Goal: Information Seeking & Learning: Learn about a topic

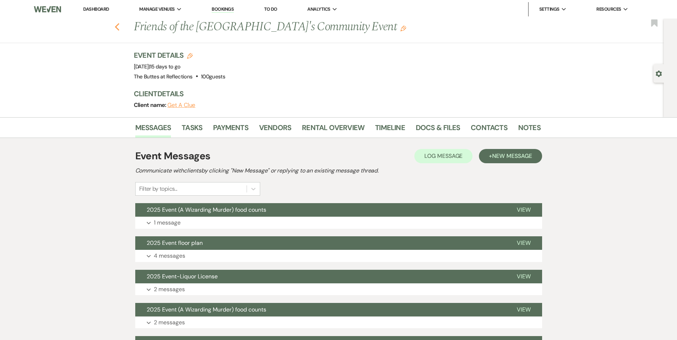
click at [120, 28] on icon "Previous" at bounding box center [117, 27] width 5 height 9
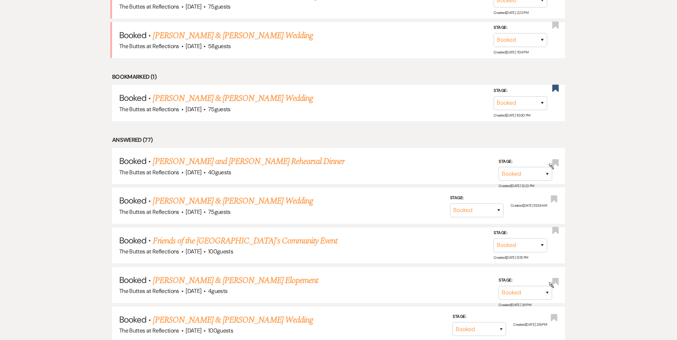
scroll to position [679, 0]
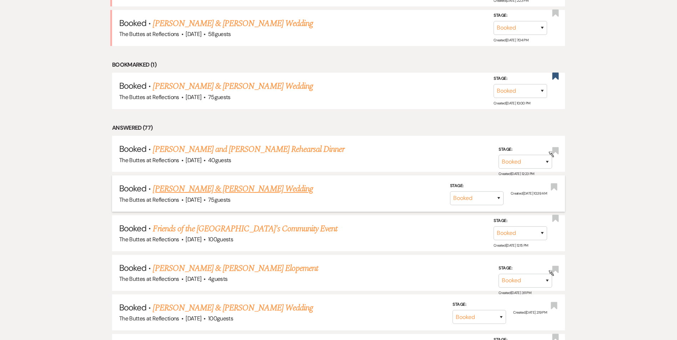
click at [220, 189] on link "[PERSON_NAME] & [PERSON_NAME] Wedding" at bounding box center [233, 189] width 160 height 13
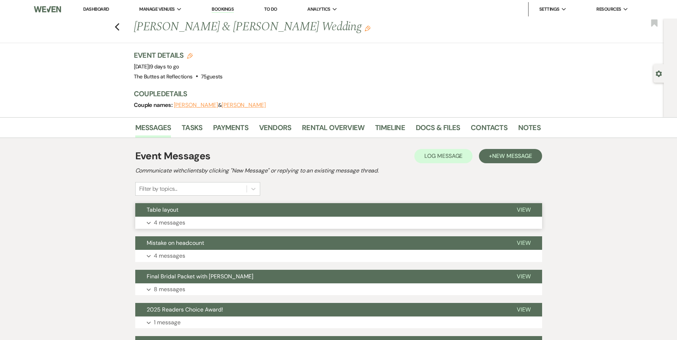
click at [233, 218] on div "Table layout View Expand 4 messages" at bounding box center [338, 216] width 407 height 26
click at [229, 210] on button "Table layout" at bounding box center [320, 210] width 370 height 14
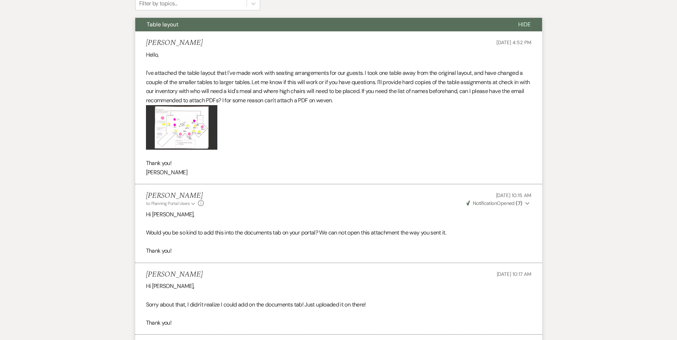
scroll to position [178, 0]
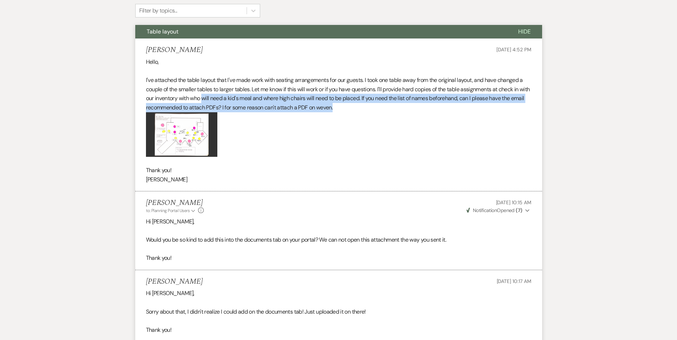
drag, startPoint x: 215, startPoint y: 101, endPoint x: 385, endPoint y: 103, distance: 170.2
click at [385, 103] on p "I've attached the table layout that I've made work with seating arrangements fo…" at bounding box center [338, 94] width 385 height 36
click at [163, 106] on p "I've attached the table layout that I've made work with seating arrangements fo…" at bounding box center [338, 94] width 385 height 36
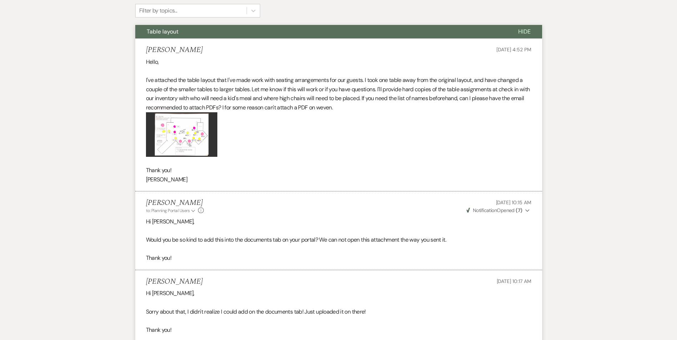
click at [237, 108] on p "I've attached the table layout that I've made work with seating arrangements fo…" at bounding box center [338, 94] width 385 height 36
click at [204, 147] on img at bounding box center [181, 134] width 71 height 45
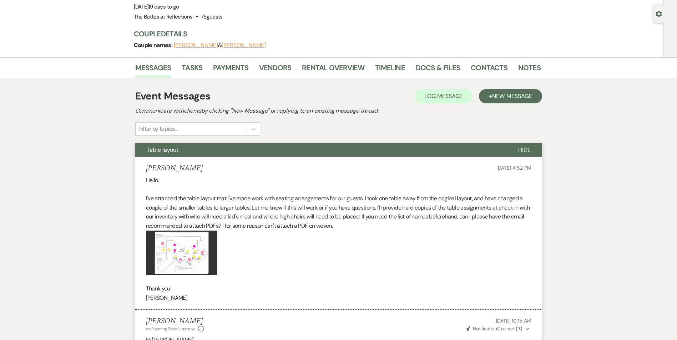
scroll to position [36, 0]
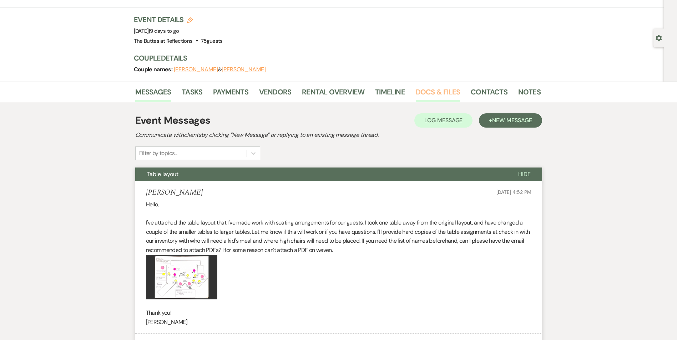
click at [440, 96] on link "Docs & Files" at bounding box center [438, 94] width 44 height 16
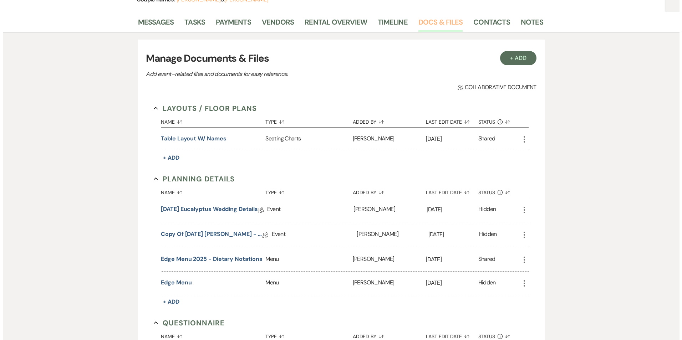
scroll to position [107, 0]
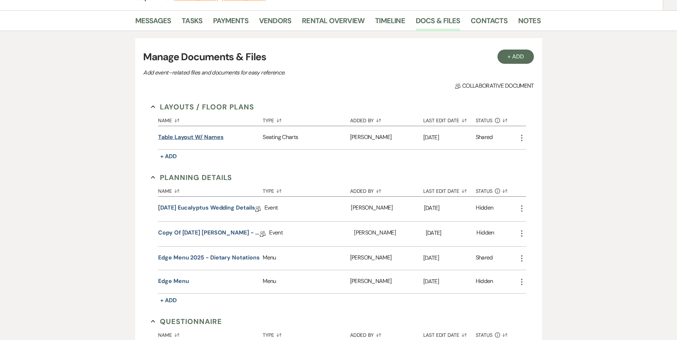
click at [195, 138] on button "Table Layout w/ names" at bounding box center [190, 137] width 65 height 9
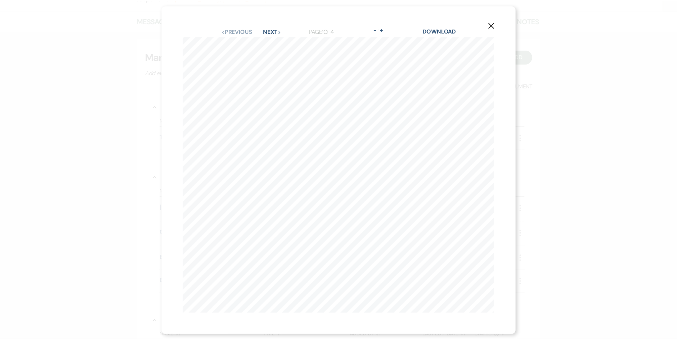
scroll to position [0, 44]
click at [494, 21] on icon "X" at bounding box center [495, 24] width 6 height 6
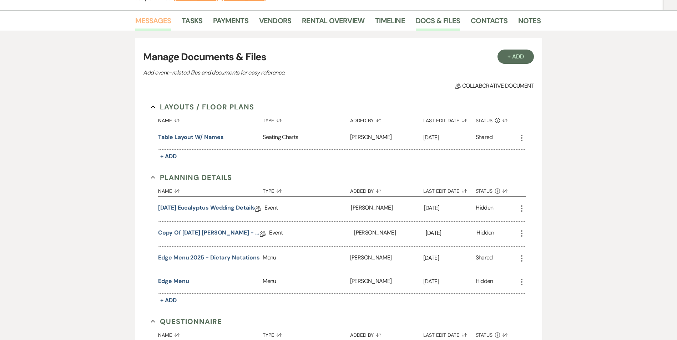
click at [153, 20] on link "Messages" at bounding box center [153, 23] width 36 height 16
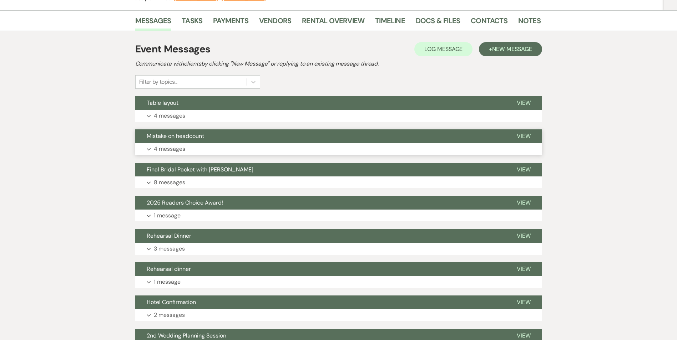
click at [224, 141] on button "Mistake on headcount" at bounding box center [320, 136] width 370 height 14
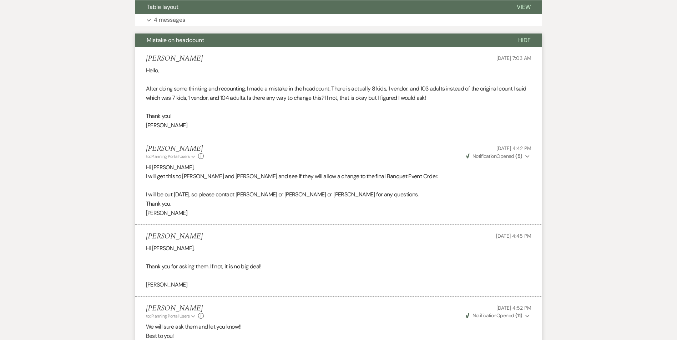
scroll to position [178, 0]
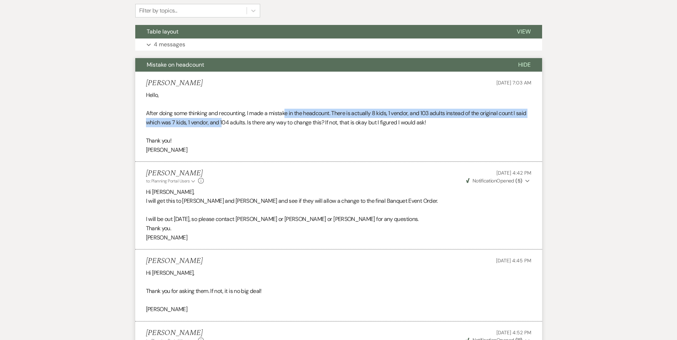
drag, startPoint x: 222, startPoint y: 119, endPoint x: 285, endPoint y: 116, distance: 62.9
click at [285, 116] on p "After doing some thinking and recounting, I made a mistake in the headcount. Th…" at bounding box center [338, 118] width 385 height 18
click at [529, 66] on span "Hide" at bounding box center [524, 64] width 12 height 7
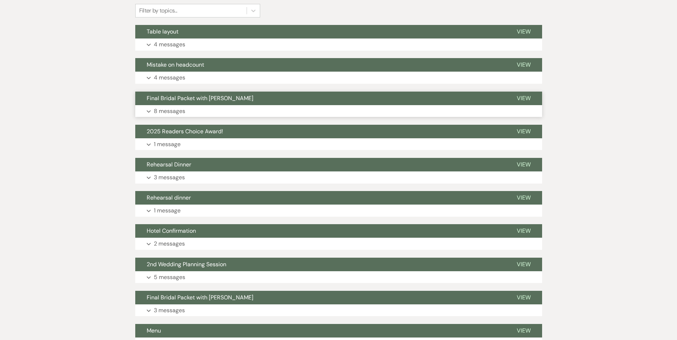
click at [197, 101] on span "Final Bridal Packet with [PERSON_NAME]" at bounding box center [200, 98] width 107 height 7
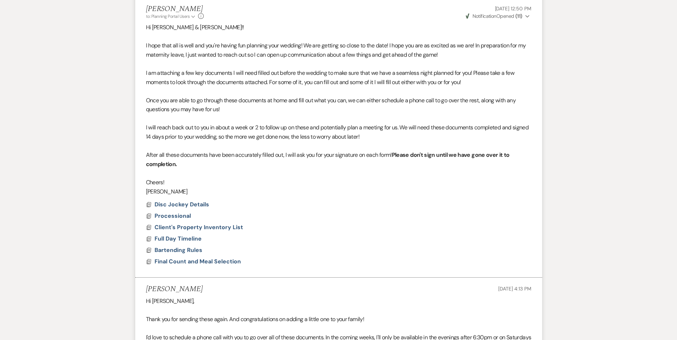
scroll to position [285, 0]
click at [179, 263] on span "Final Count and Meal Selection" at bounding box center [197, 262] width 86 height 7
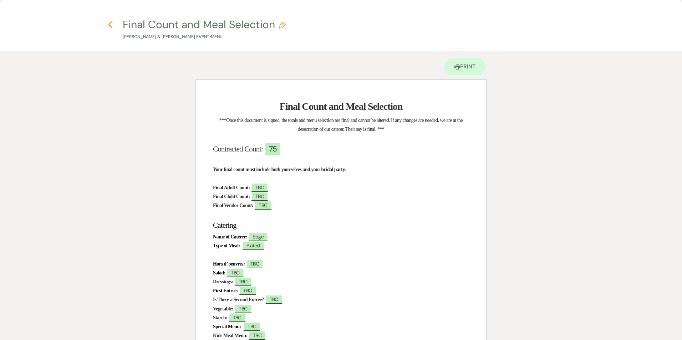
click at [109, 27] on icon "Previous" at bounding box center [110, 24] width 5 height 9
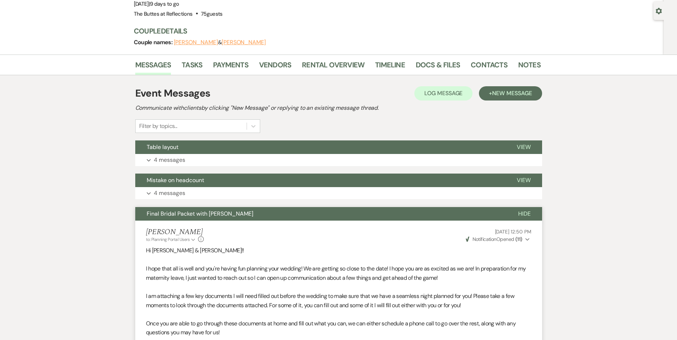
scroll to position [0, 0]
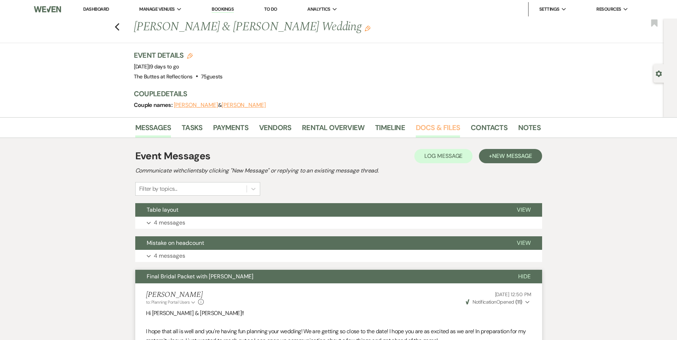
click at [432, 123] on link "Docs & Files" at bounding box center [438, 130] width 44 height 16
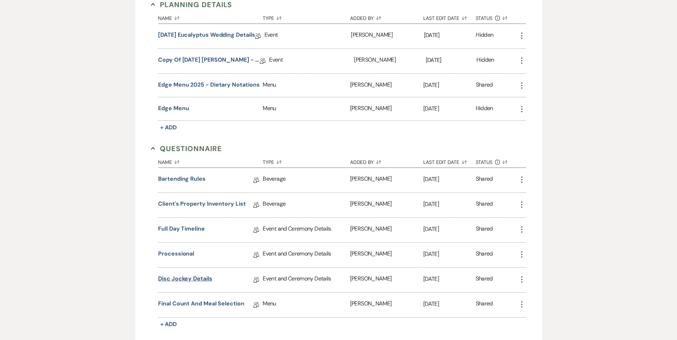
scroll to position [285, 0]
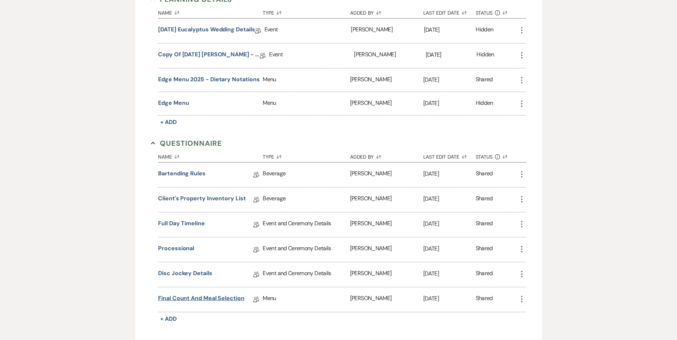
click at [194, 299] on link "Final Count and Meal Selection" at bounding box center [201, 299] width 86 height 11
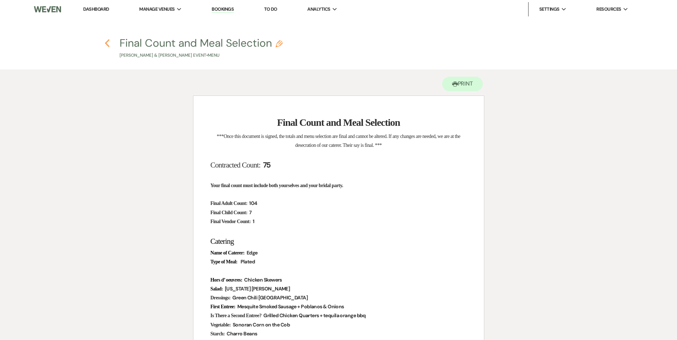
click at [107, 44] on use "button" at bounding box center [107, 43] width 5 height 8
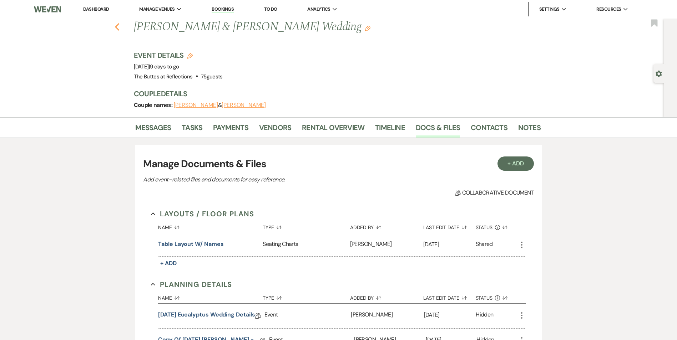
click at [120, 27] on icon "Previous" at bounding box center [117, 27] width 5 height 9
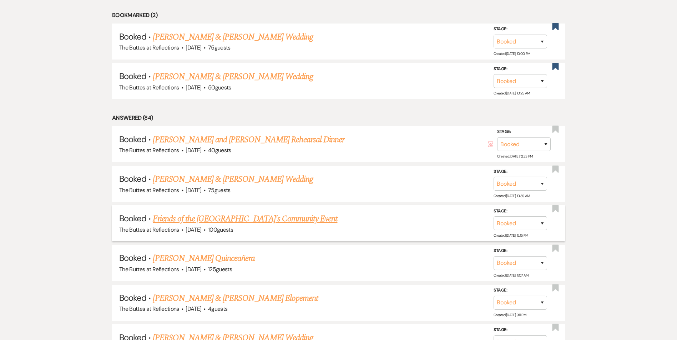
scroll to position [432, 0]
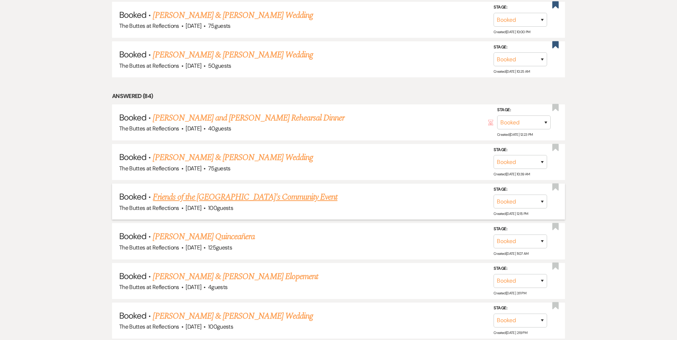
click at [214, 193] on link "Friends of the [GEOGRAPHIC_DATA]'s Community Event" at bounding box center [245, 197] width 184 height 13
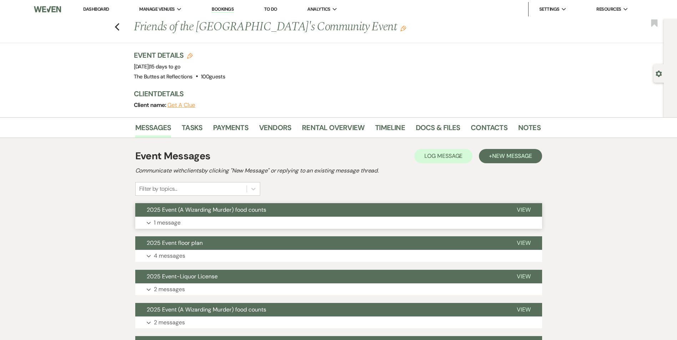
click at [224, 212] on span "2025 Event (A Wizarding Murder) food counts" at bounding box center [207, 209] width 120 height 7
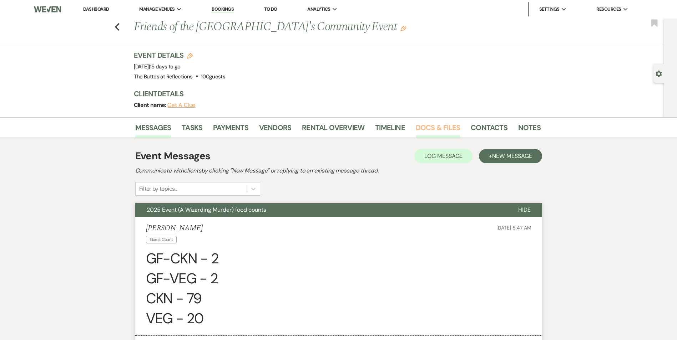
click at [433, 132] on link "Docs & Files" at bounding box center [438, 130] width 44 height 16
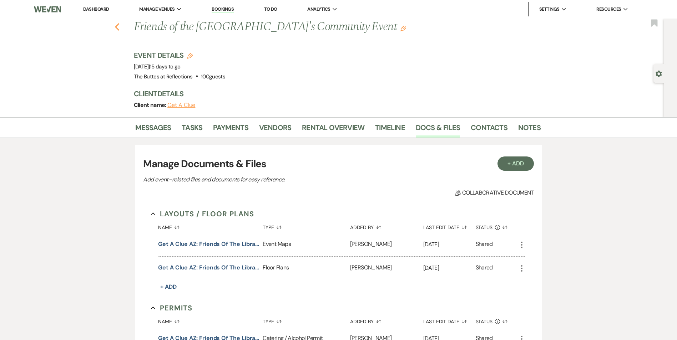
click at [119, 30] on use "button" at bounding box center [117, 27] width 5 height 8
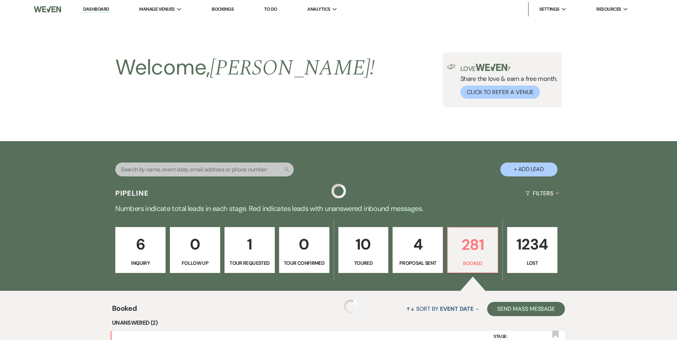
scroll to position [432, 0]
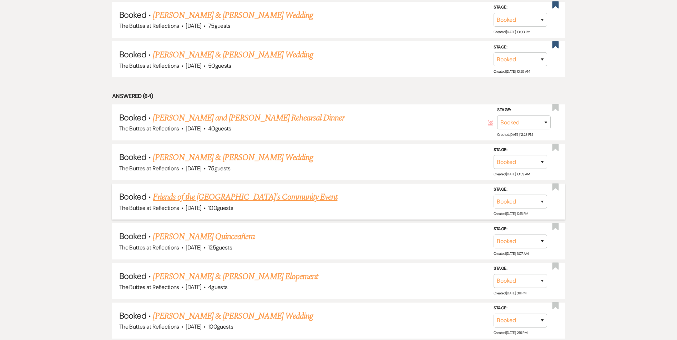
click at [193, 199] on link "Friends of the [GEOGRAPHIC_DATA]'s Community Event" at bounding box center [245, 197] width 184 height 13
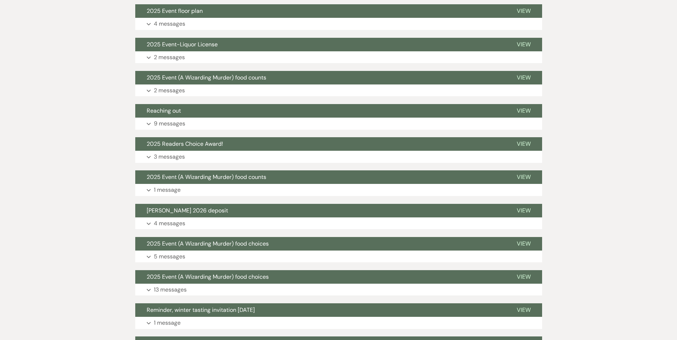
scroll to position [125, 0]
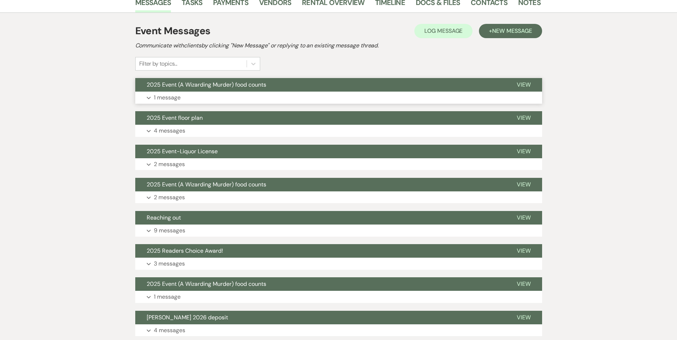
click at [277, 90] on button "2025 Event (A Wizarding Murder) food counts" at bounding box center [320, 85] width 370 height 14
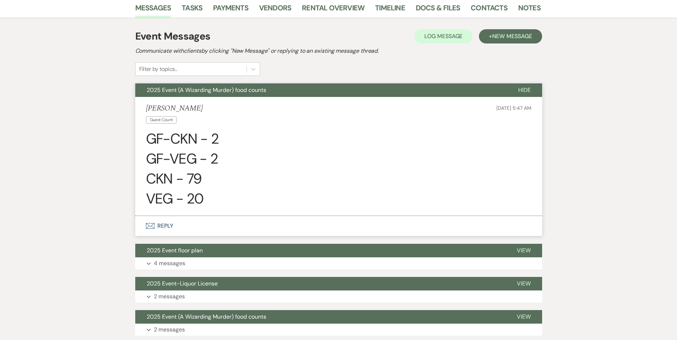
scroll to position [0, 0]
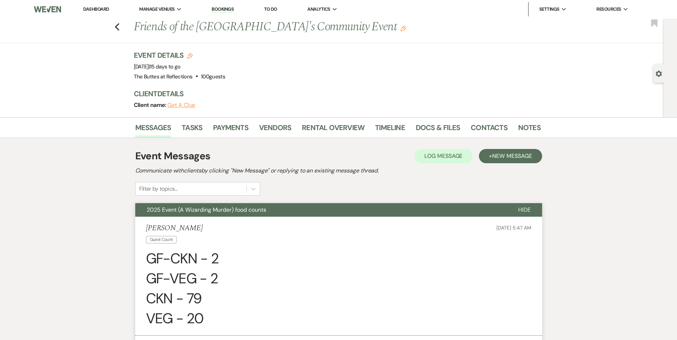
click at [120, 32] on div "Previous Friends of the [GEOGRAPHIC_DATA]'s Community Event Edit Bookmark" at bounding box center [329, 31] width 667 height 25
click at [120, 28] on icon "Previous" at bounding box center [117, 27] width 5 height 9
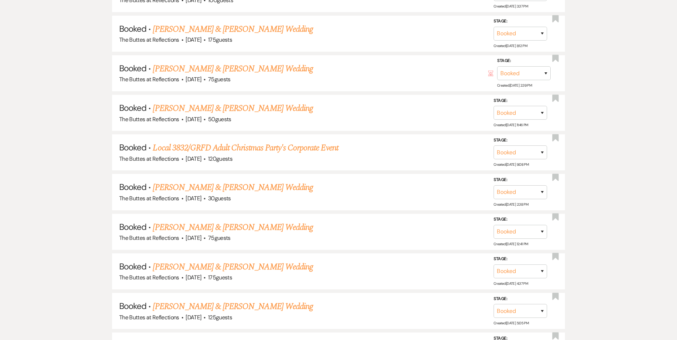
scroll to position [1721, 0]
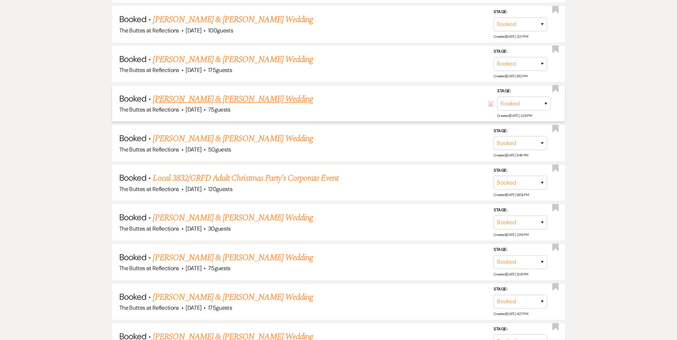
click at [223, 102] on link "[PERSON_NAME] & [PERSON_NAME] Wedding" at bounding box center [233, 99] width 160 height 13
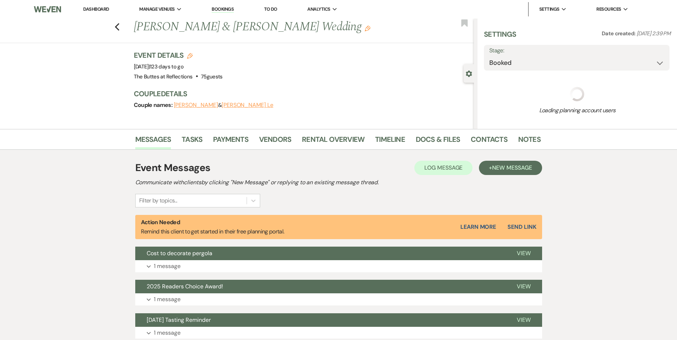
select select "5"
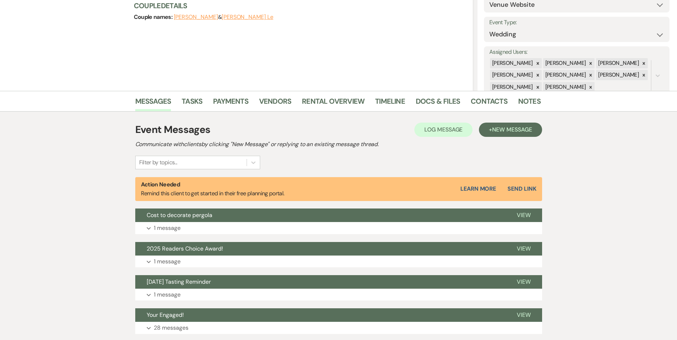
scroll to position [71, 0]
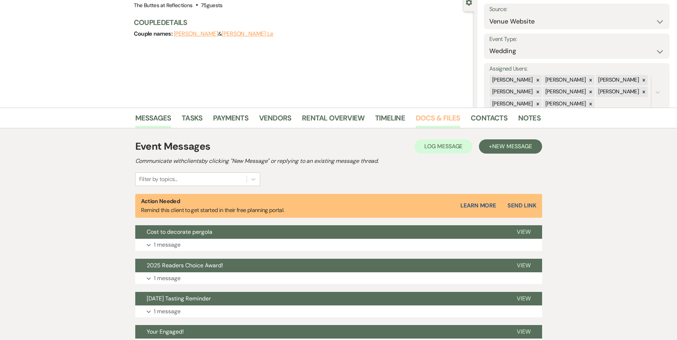
click at [430, 121] on link "Docs & Files" at bounding box center [438, 120] width 44 height 16
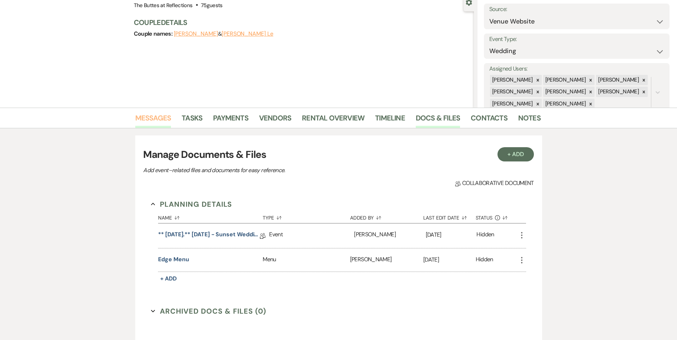
click at [162, 117] on link "Messages" at bounding box center [153, 120] width 36 height 16
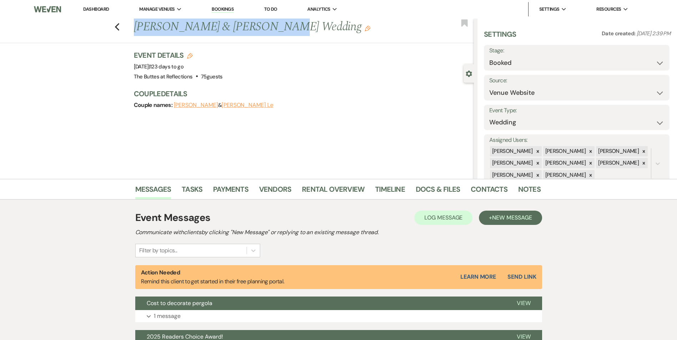
drag, startPoint x: 263, startPoint y: 26, endPoint x: 135, endPoint y: 31, distance: 128.2
click at [135, 31] on div "Previous [PERSON_NAME] & [PERSON_NAME] Wedding Edit" at bounding box center [302, 27] width 344 height 17
copy h1 "[PERSON_NAME] & [PERSON_NAME]"
click at [120, 28] on icon "Previous" at bounding box center [117, 27] width 5 height 9
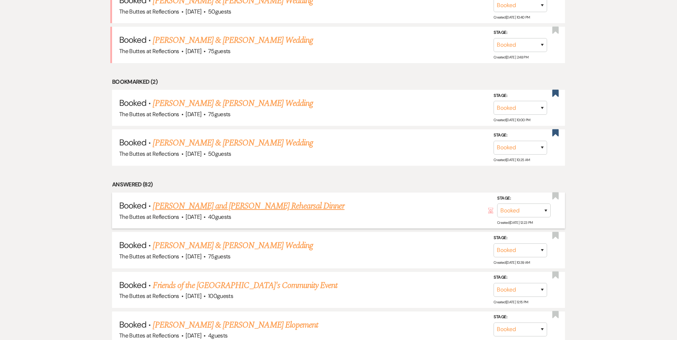
scroll to position [436, 0]
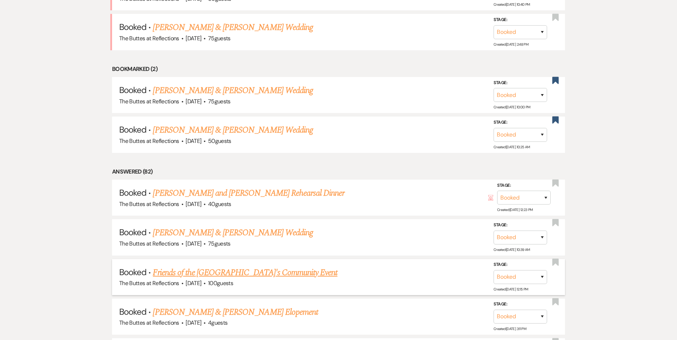
click at [243, 271] on link "Friends of the [GEOGRAPHIC_DATA]'s Community Event" at bounding box center [245, 272] width 184 height 13
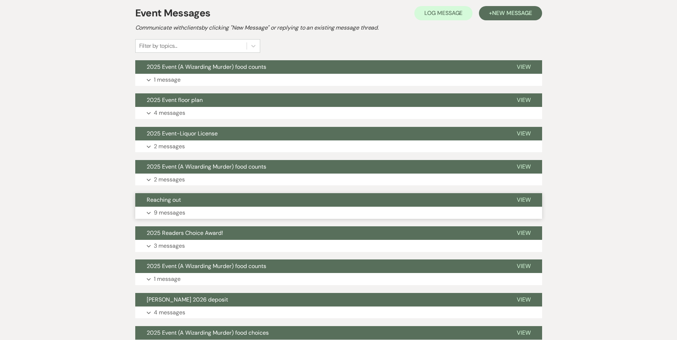
scroll to position [125, 0]
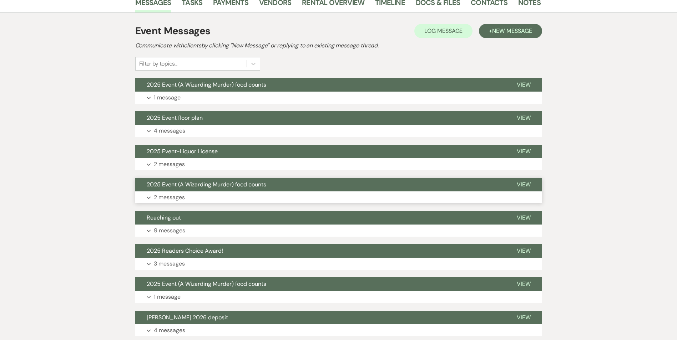
click at [244, 191] on button "2025 Event (A Wizarding Murder) food counts" at bounding box center [320, 185] width 370 height 14
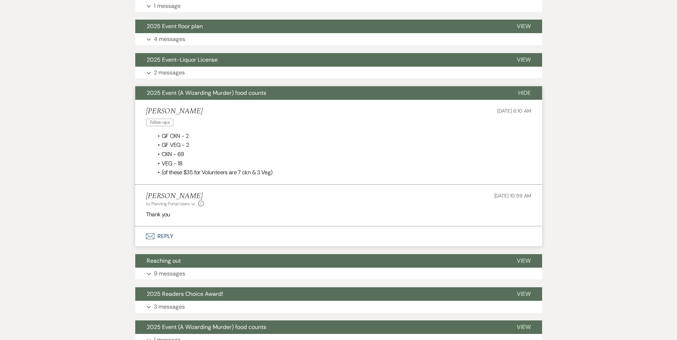
scroll to position [268, 0]
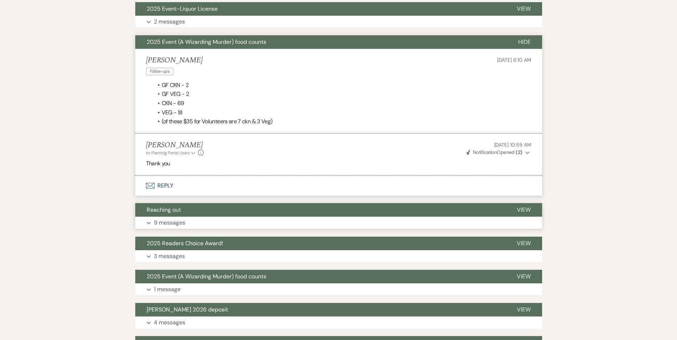
click at [230, 216] on button "Reaching out" at bounding box center [320, 210] width 370 height 14
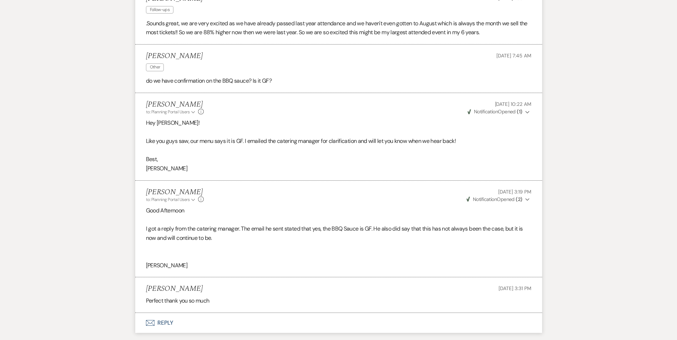
scroll to position [2052, 0]
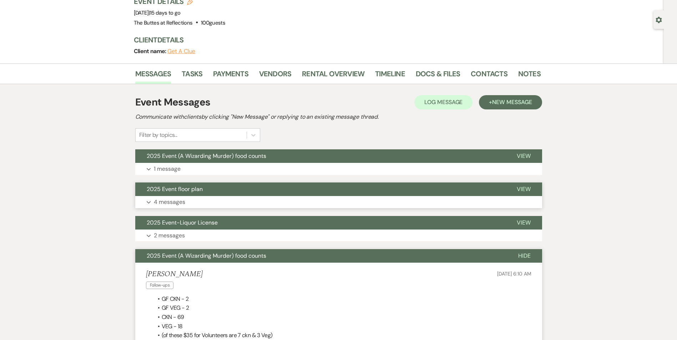
click at [231, 184] on button "2025 Event floor plan" at bounding box center [320, 190] width 370 height 14
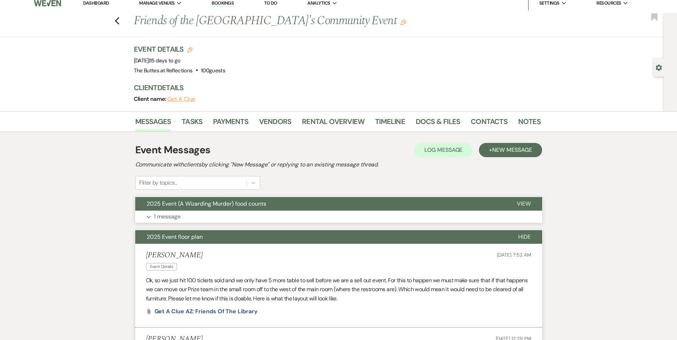
scroll to position [0, 0]
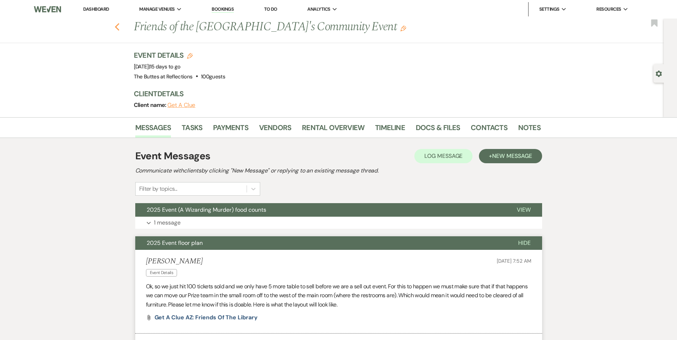
click at [120, 30] on icon "Previous" at bounding box center [117, 27] width 5 height 9
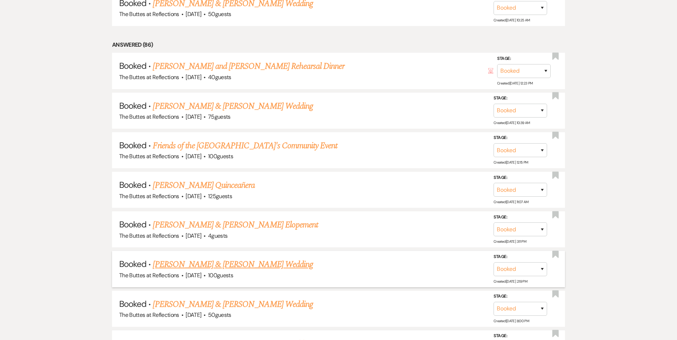
scroll to position [420, 0]
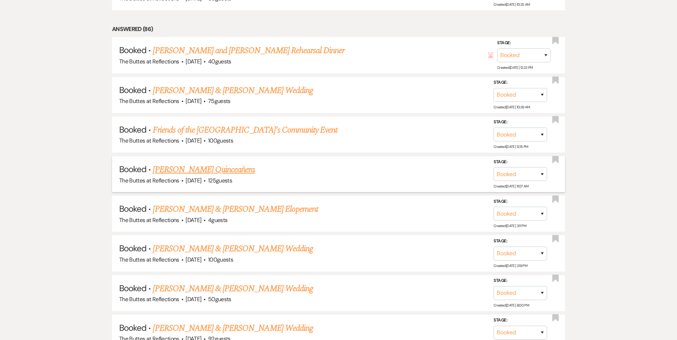
click at [205, 181] on span "·" at bounding box center [204, 181] width 2 height 0
click at [219, 172] on link "[PERSON_NAME] Quinceañera" at bounding box center [204, 169] width 102 height 13
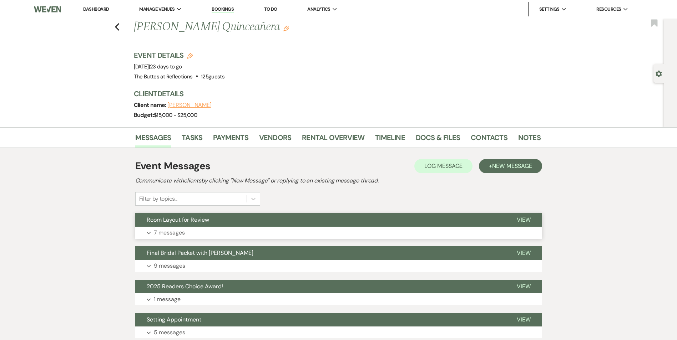
click at [270, 221] on button "Room Layout for Review" at bounding box center [320, 220] width 370 height 14
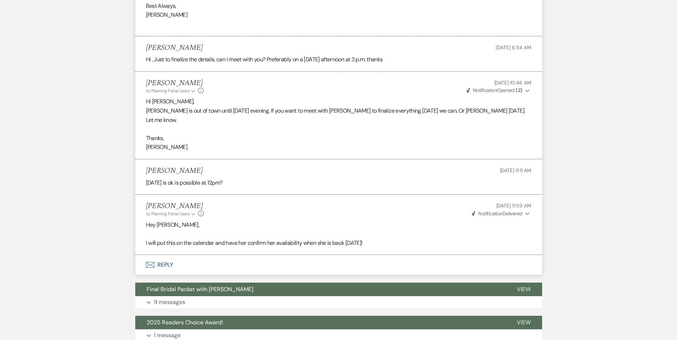
scroll to position [428, 0]
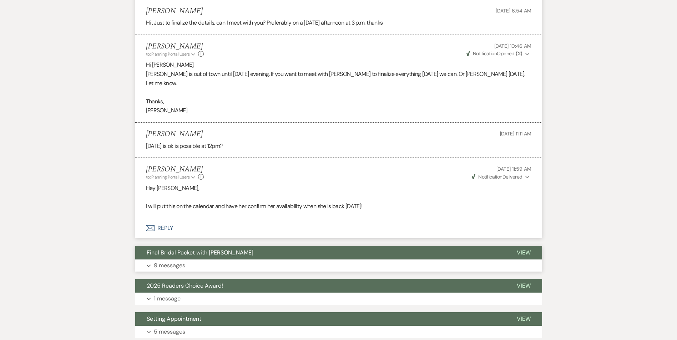
click at [244, 246] on button "Final Bridal Packet with [PERSON_NAME]" at bounding box center [320, 253] width 370 height 14
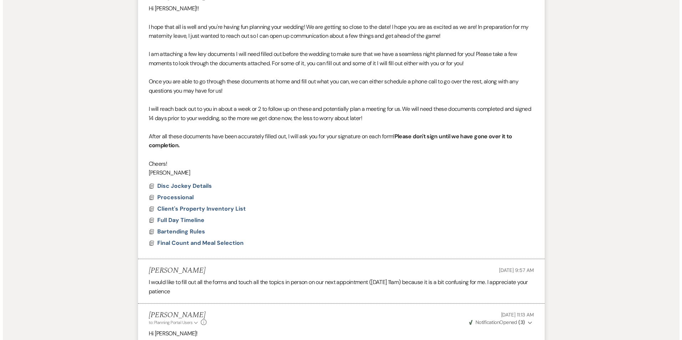
scroll to position [713, 0]
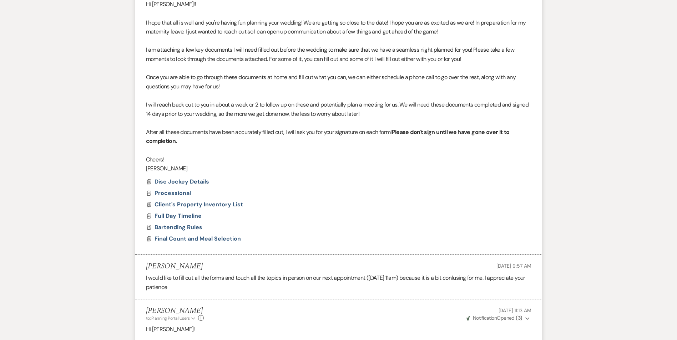
click at [193, 235] on span "Final Count and Meal Selection" at bounding box center [197, 238] width 86 height 7
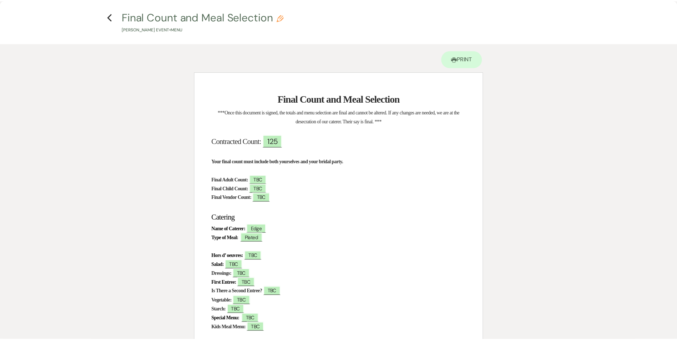
scroll to position [0, 0]
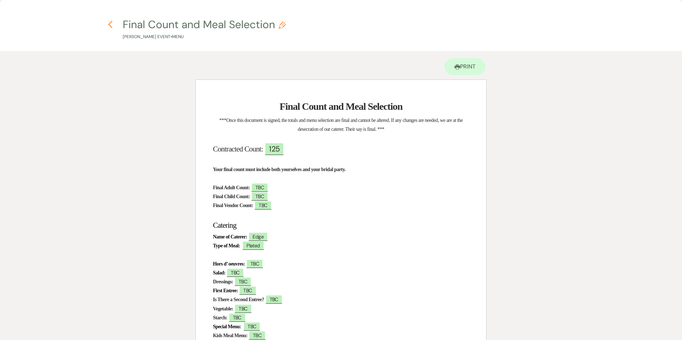
click at [110, 25] on icon "Previous" at bounding box center [110, 24] width 5 height 9
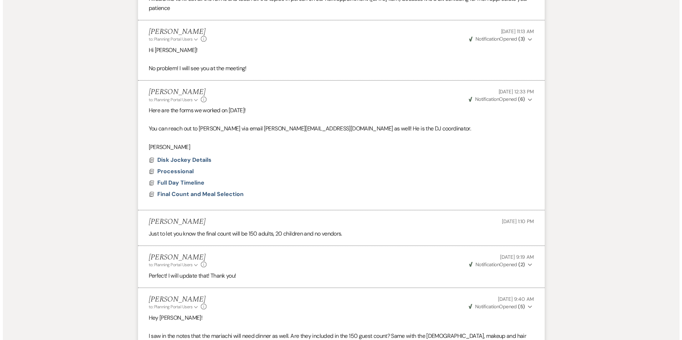
scroll to position [999, 0]
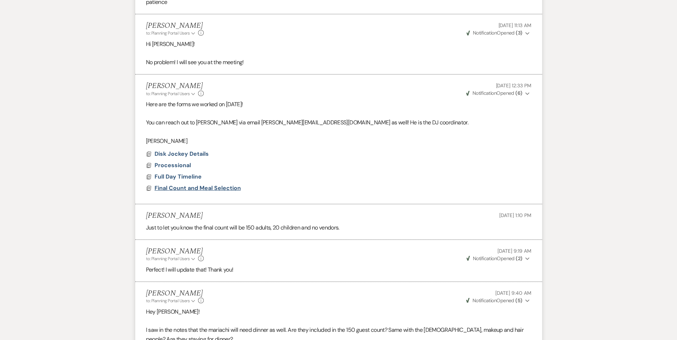
click at [183, 184] on span "Final Count and Meal Selection" at bounding box center [197, 187] width 86 height 7
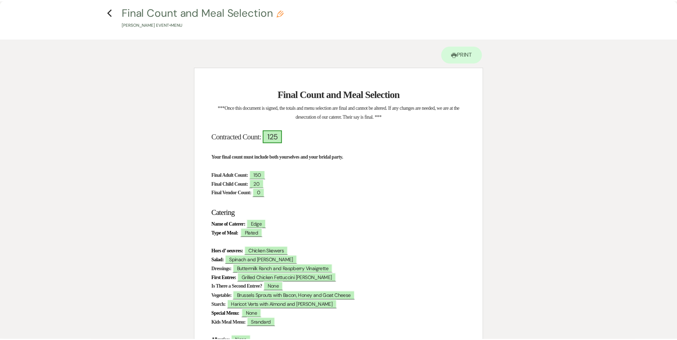
scroll to position [0, 0]
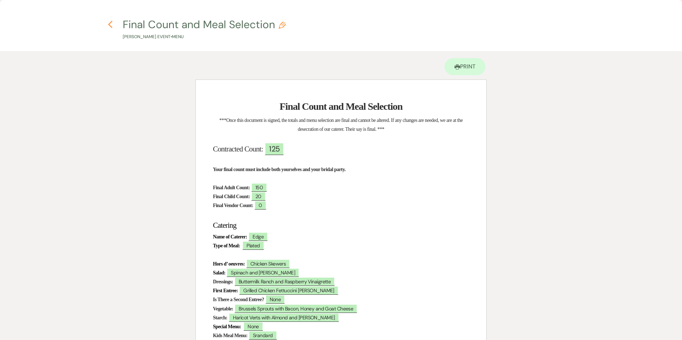
click at [108, 26] on icon "Previous" at bounding box center [110, 24] width 5 height 9
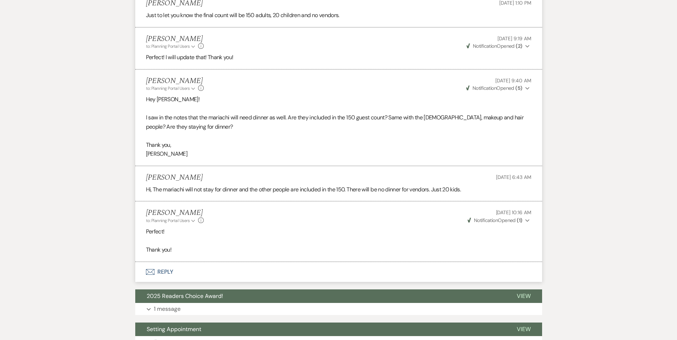
scroll to position [1213, 0]
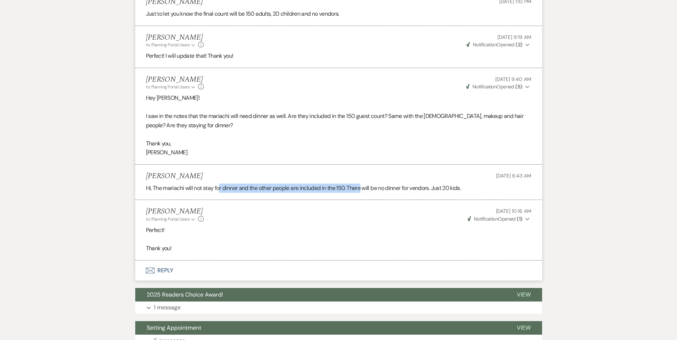
drag, startPoint x: 218, startPoint y: 180, endPoint x: 362, endPoint y: 185, distance: 144.6
click at [362, 185] on li "[PERSON_NAME] [DATE] 6:43 AM Hi, The mariachi will not stay for dinner and the …" at bounding box center [338, 182] width 407 height 35
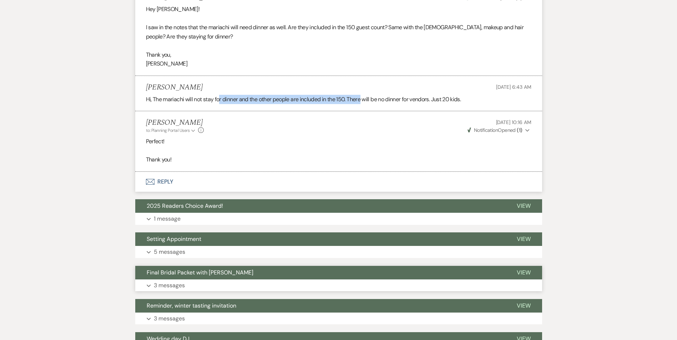
scroll to position [1320, 0]
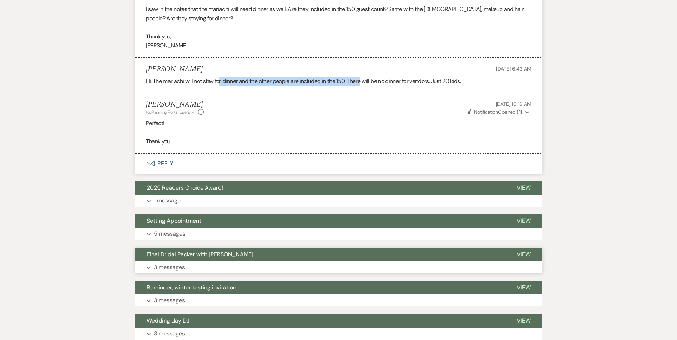
click at [284, 252] on button "Final Bridal Packet with [PERSON_NAME]" at bounding box center [320, 255] width 370 height 14
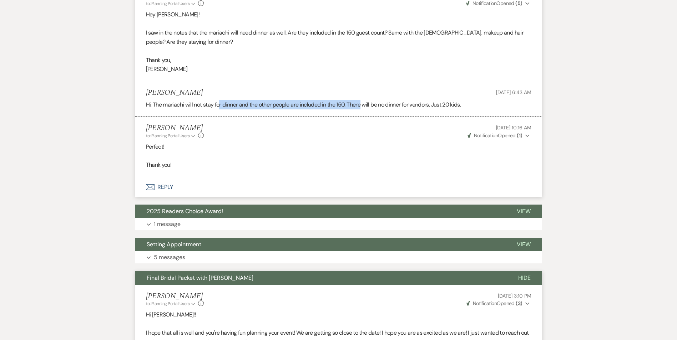
scroll to position [1285, 0]
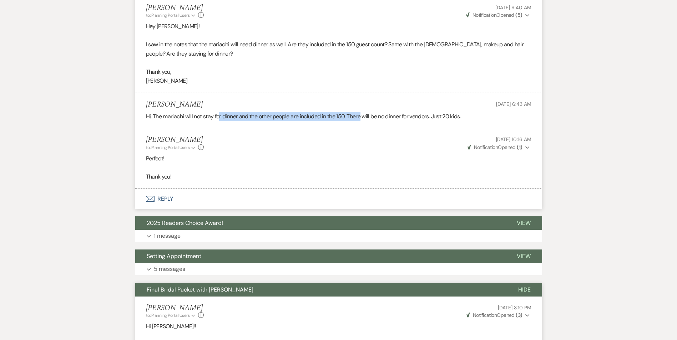
click at [523, 286] on span "Hide" at bounding box center [524, 289] width 12 height 7
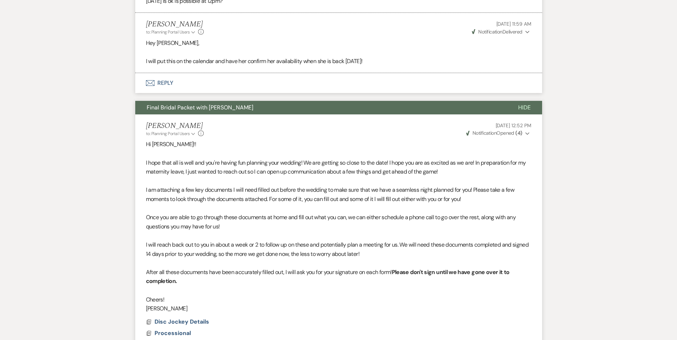
scroll to position [500, 0]
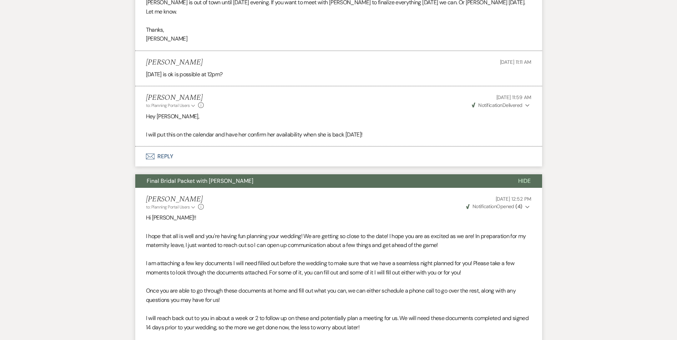
click at [521, 177] on span "Hide" at bounding box center [524, 180] width 12 height 7
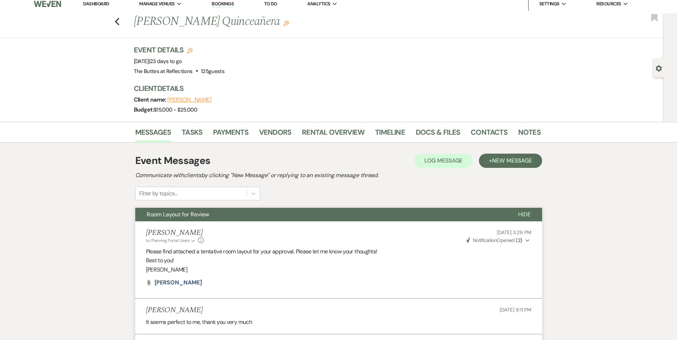
scroll to position [0, 0]
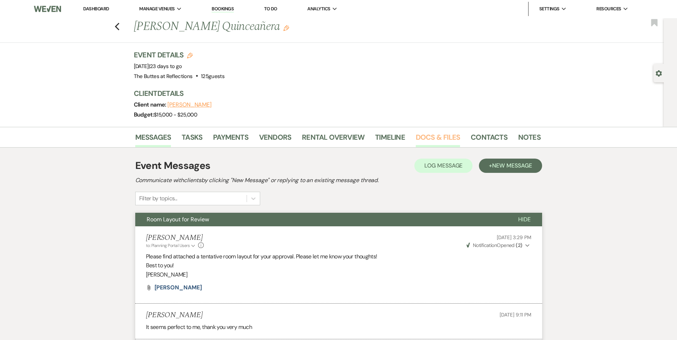
click at [427, 139] on link "Docs & Files" at bounding box center [438, 140] width 44 height 16
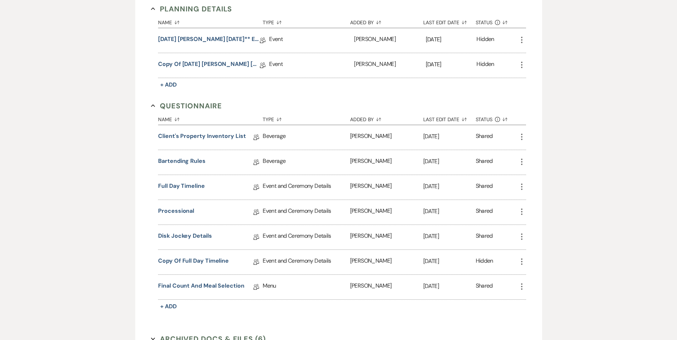
scroll to position [321, 0]
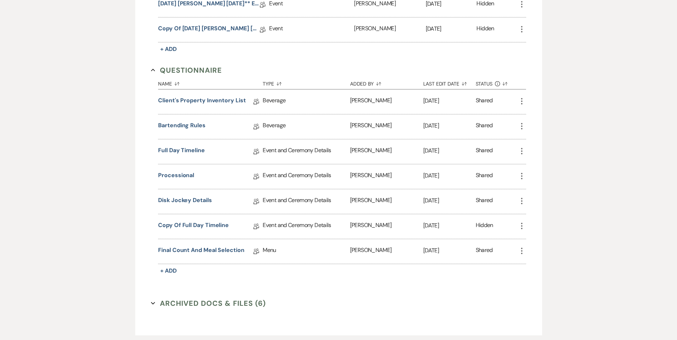
click at [228, 300] on button "Archived Docs & Files (6) Expand" at bounding box center [208, 303] width 115 height 11
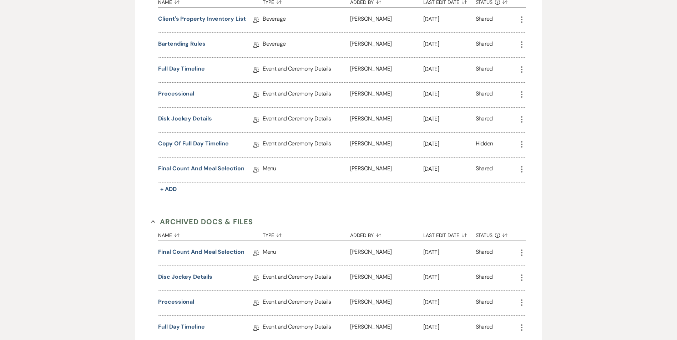
scroll to position [391, 0]
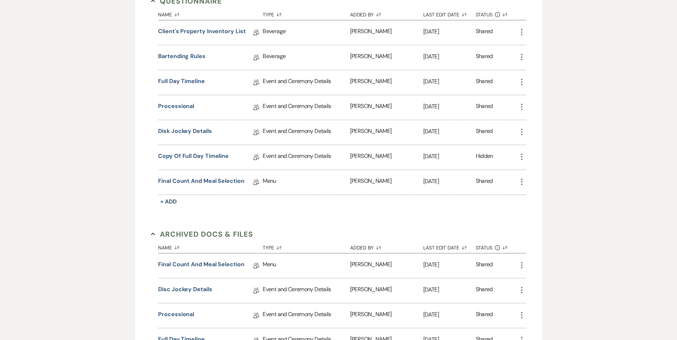
click at [164, 236] on button "Archived Docs & Files Collapse" at bounding box center [202, 234] width 102 height 11
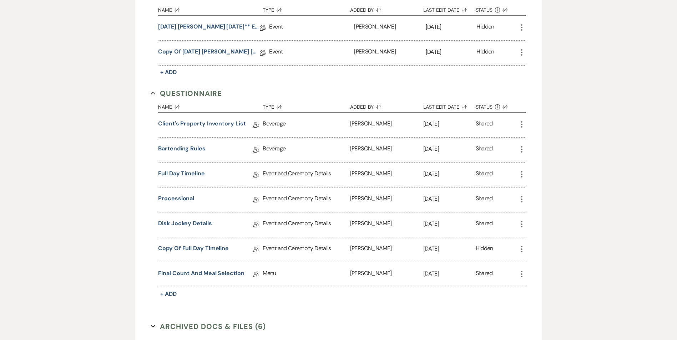
scroll to position [263, 0]
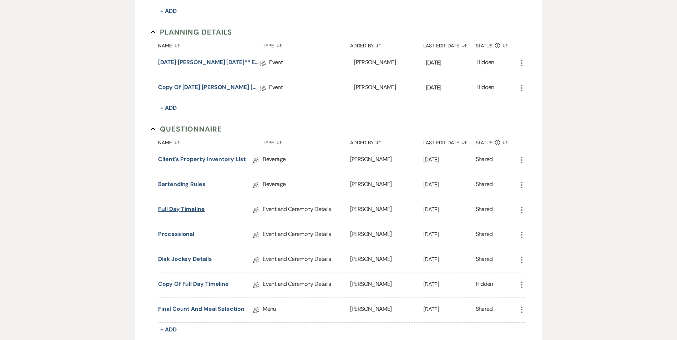
click at [190, 212] on link "Full Day Timeline" at bounding box center [181, 210] width 47 height 11
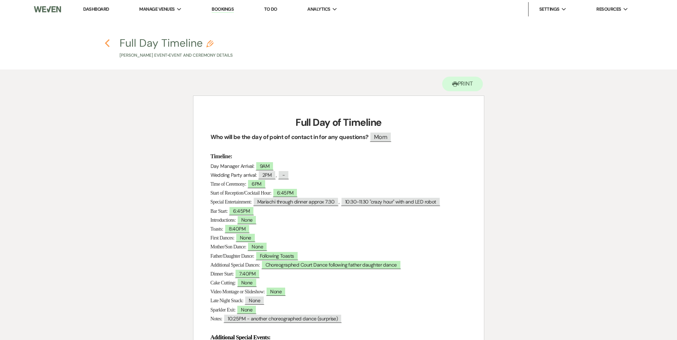
click at [105, 44] on icon "Previous" at bounding box center [107, 43] width 5 height 9
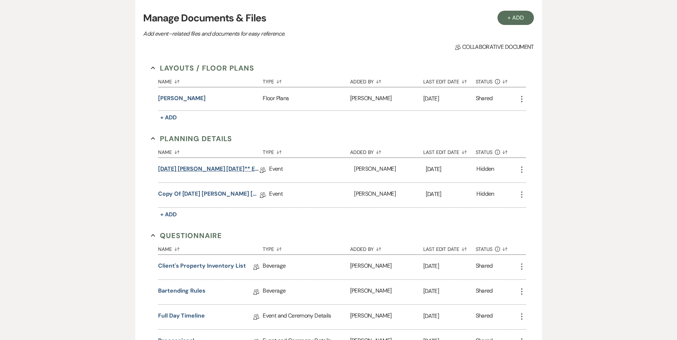
scroll to position [156, 0]
click at [214, 194] on link "Copy of [DATE] [PERSON_NAME] [DATE]** Eucalyptus Wedding Details" at bounding box center [209, 195] width 102 height 11
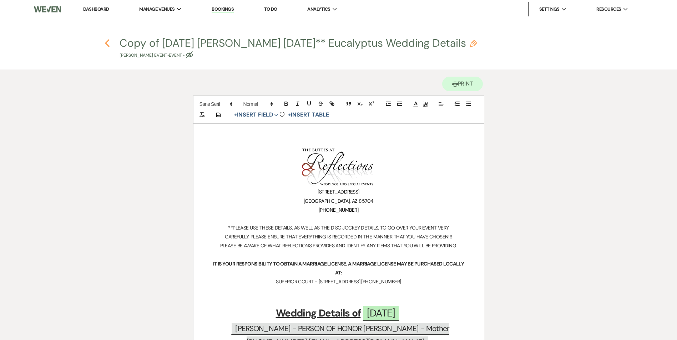
click at [107, 45] on use "button" at bounding box center [107, 43] width 5 height 8
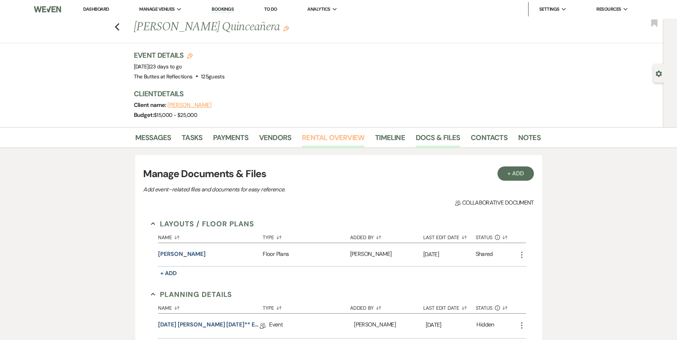
click at [339, 137] on link "Rental Overview" at bounding box center [333, 140] width 62 height 16
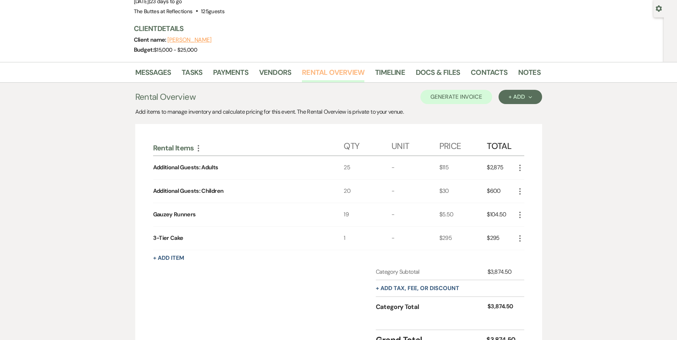
scroll to position [107, 0]
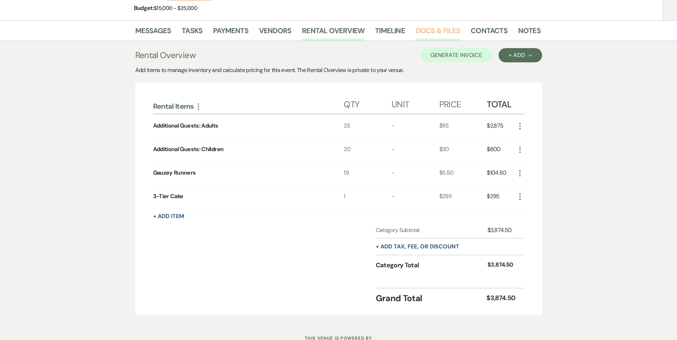
click at [439, 29] on link "Docs & Files" at bounding box center [438, 33] width 44 height 16
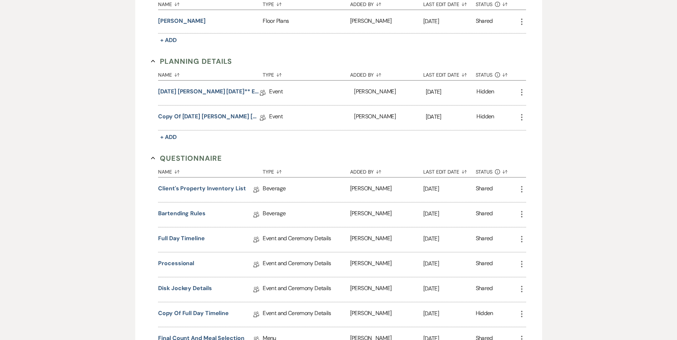
scroll to position [178, 0]
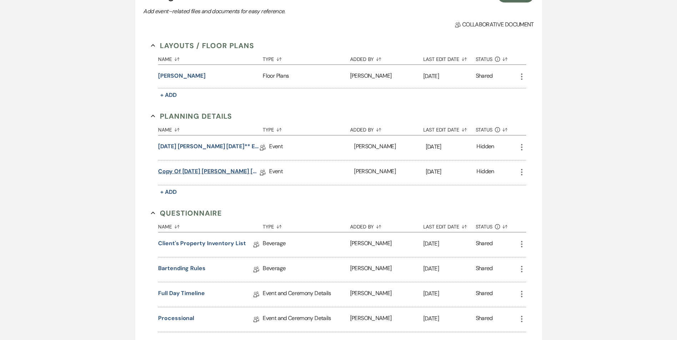
click at [214, 171] on link "Copy of [DATE] [PERSON_NAME] [DATE]** Eucalyptus Wedding Details" at bounding box center [209, 172] width 102 height 11
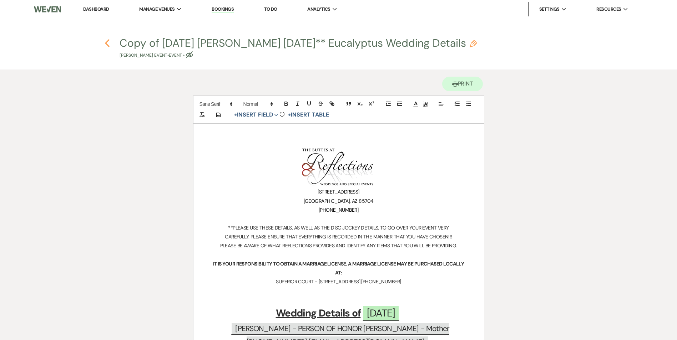
click at [108, 44] on icon "Previous" at bounding box center [107, 43] width 5 height 9
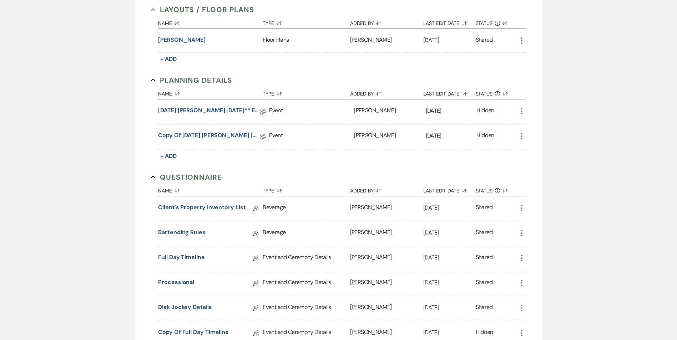
scroll to position [285, 0]
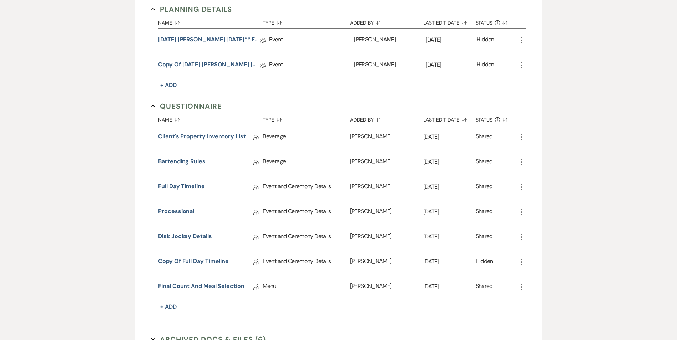
click at [192, 184] on link "Full Day Timeline" at bounding box center [181, 187] width 47 height 11
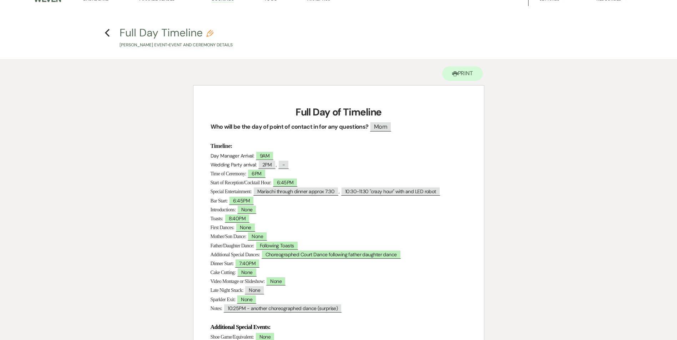
scroll to position [10, 0]
click at [106, 32] on icon "Previous" at bounding box center [107, 33] width 5 height 9
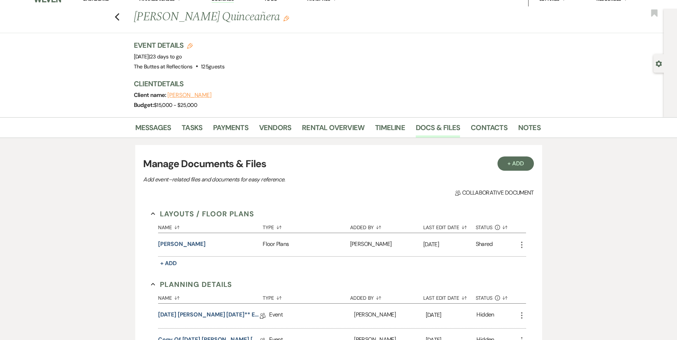
scroll to position [285, 0]
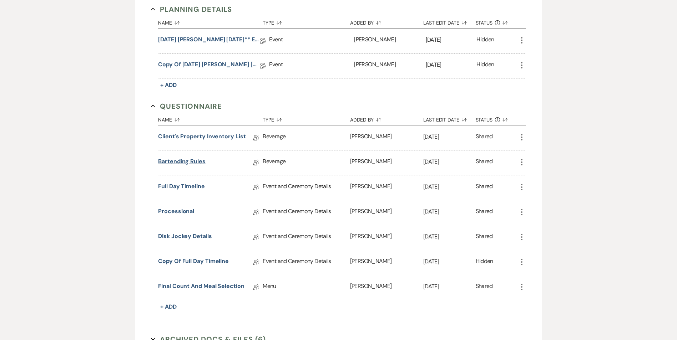
click at [186, 159] on link "Bartending Rules" at bounding box center [181, 162] width 47 height 11
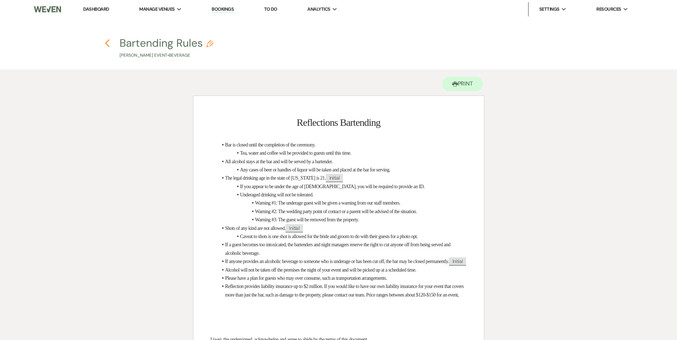
click at [106, 44] on icon "Previous" at bounding box center [107, 43] width 5 height 9
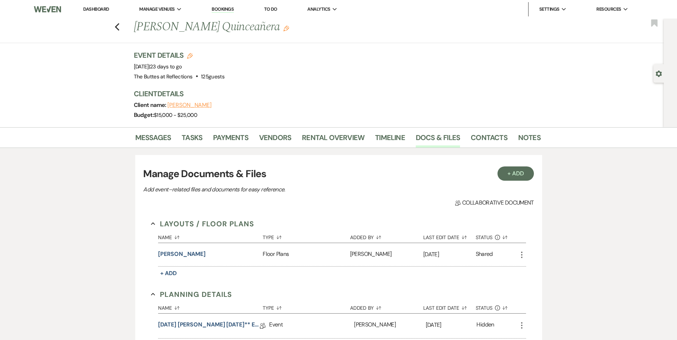
scroll to position [285, 0]
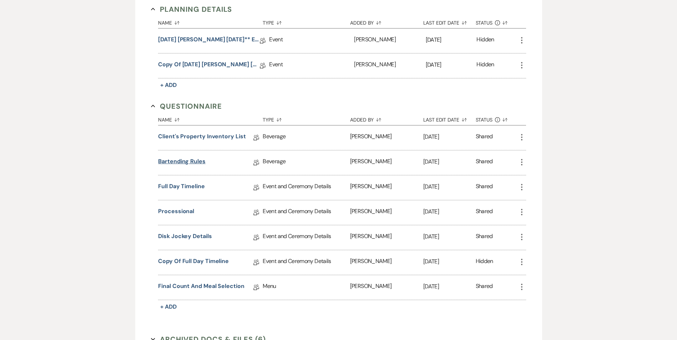
click at [196, 159] on link "Bartending Rules" at bounding box center [181, 162] width 47 height 11
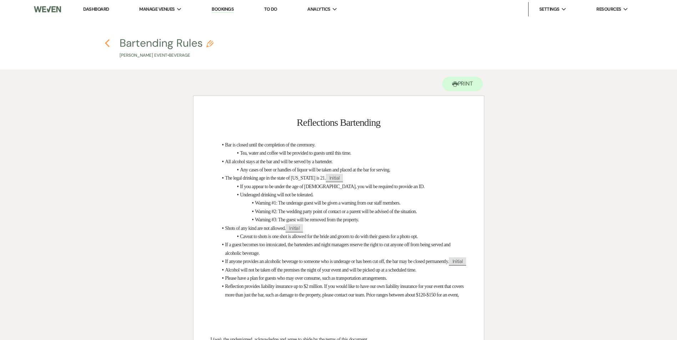
click at [106, 45] on icon "Previous" at bounding box center [107, 43] width 5 height 9
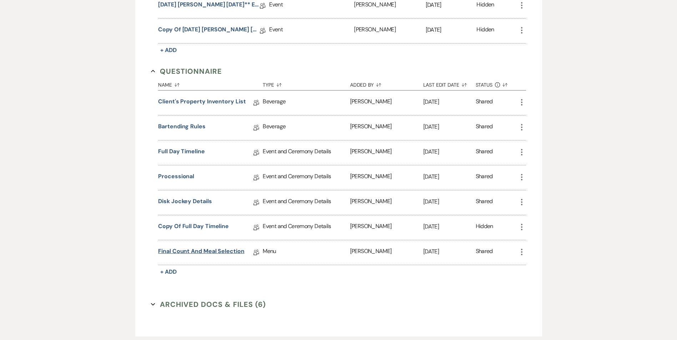
scroll to position [321, 0]
click at [228, 306] on button "Archived Docs & Files (6) Expand" at bounding box center [208, 304] width 115 height 11
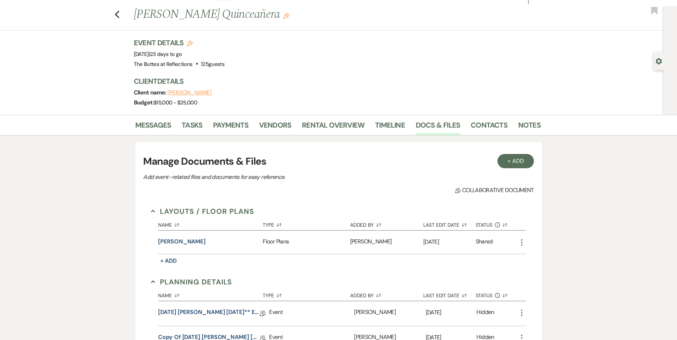
scroll to position [0, 0]
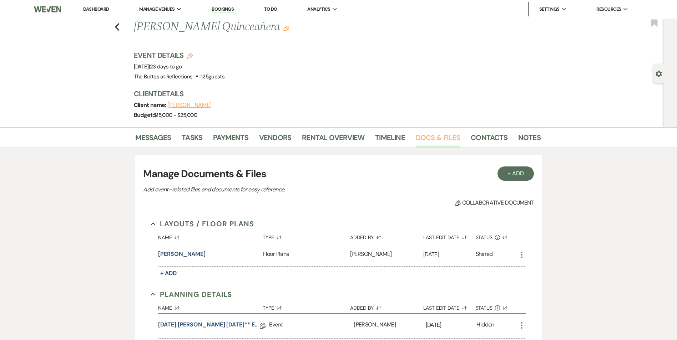
click at [427, 140] on link "Docs & Files" at bounding box center [438, 140] width 44 height 16
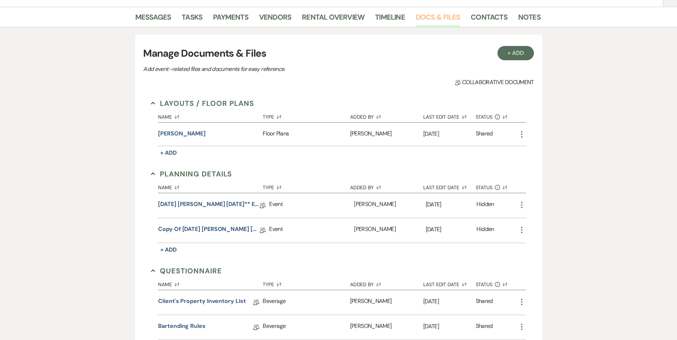
scroll to position [143, 0]
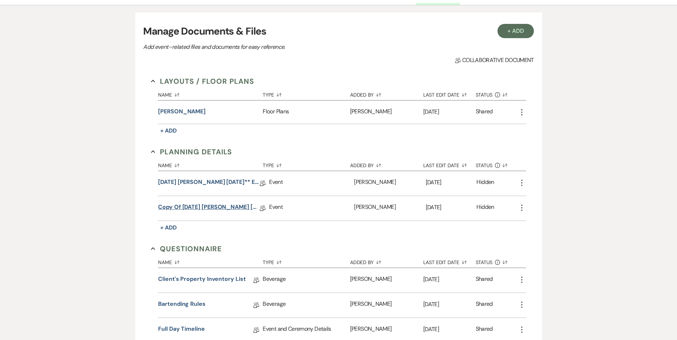
click at [209, 205] on link "Copy of [DATE] [PERSON_NAME] [DATE]** Eucalyptus Wedding Details" at bounding box center [209, 208] width 102 height 11
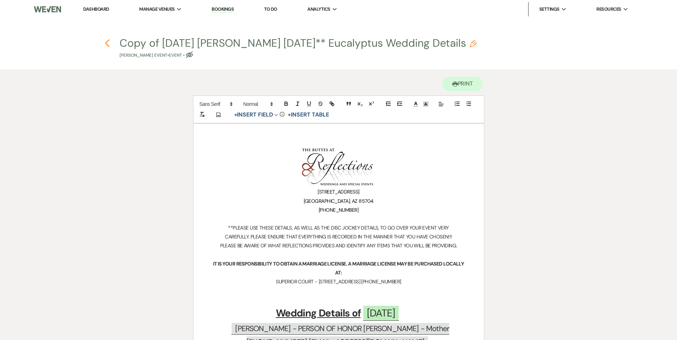
click at [106, 45] on icon "Previous" at bounding box center [107, 43] width 5 height 9
